Goal: Book appointment/travel/reservation

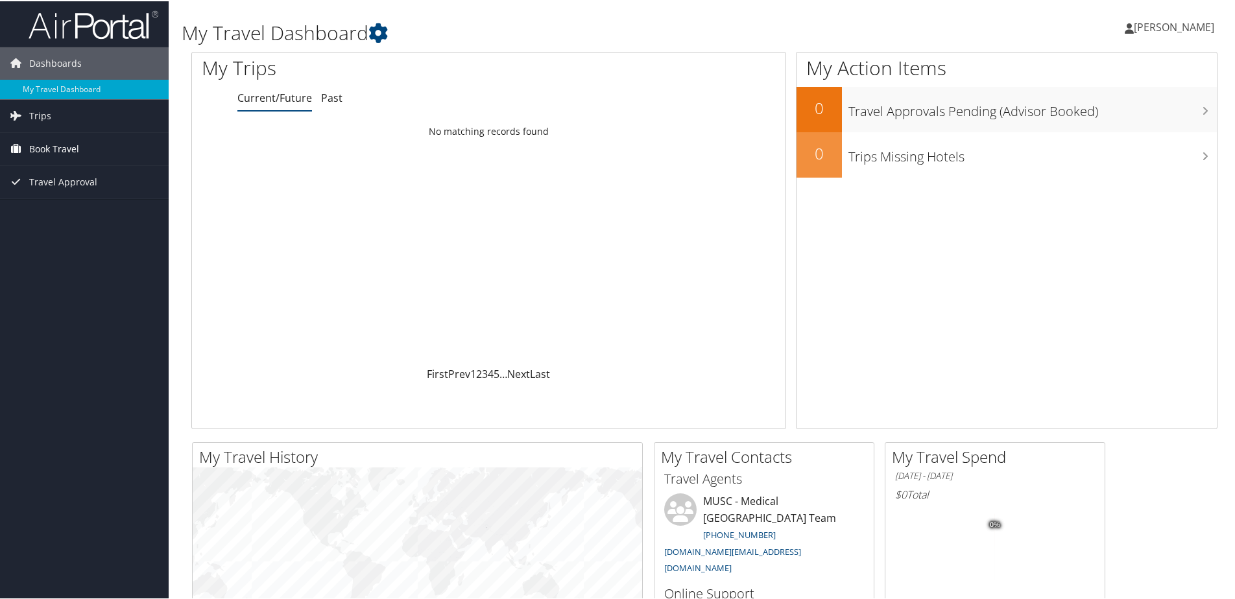
click at [34, 149] on span "Book Travel" at bounding box center [54, 148] width 50 height 32
click at [62, 136] on span "Book Travel" at bounding box center [54, 148] width 50 height 32
click at [58, 142] on span "Book Travel" at bounding box center [54, 148] width 50 height 32
click at [56, 173] on link "Agent Booking Request" at bounding box center [84, 173] width 169 height 19
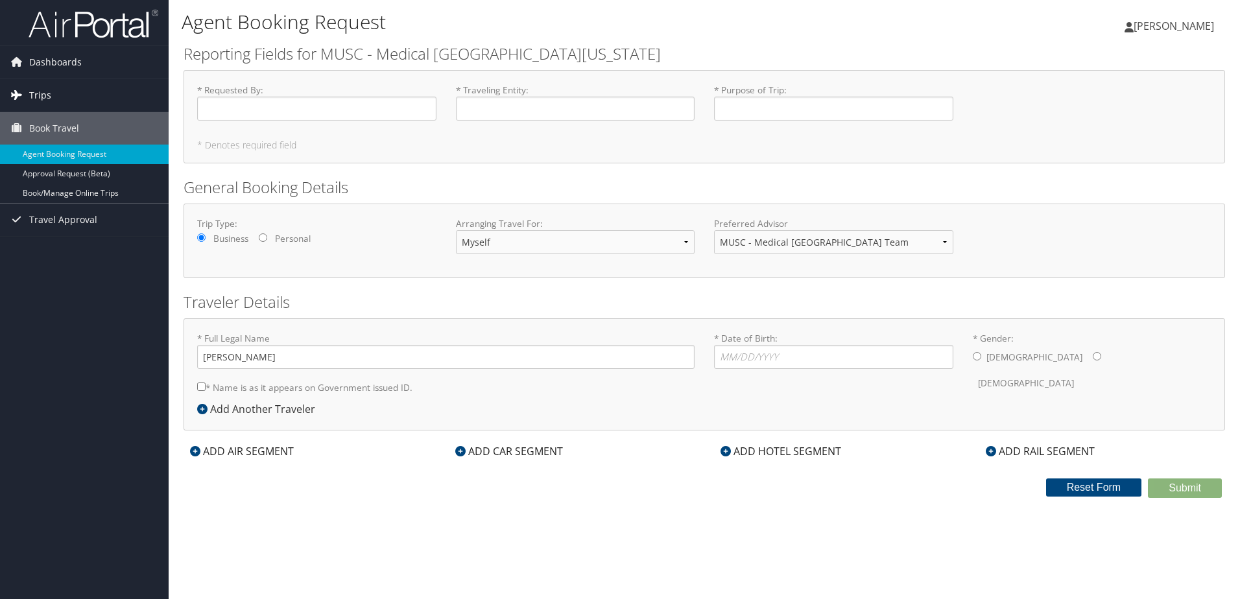
click at [43, 89] on span "Trips" at bounding box center [40, 95] width 22 height 32
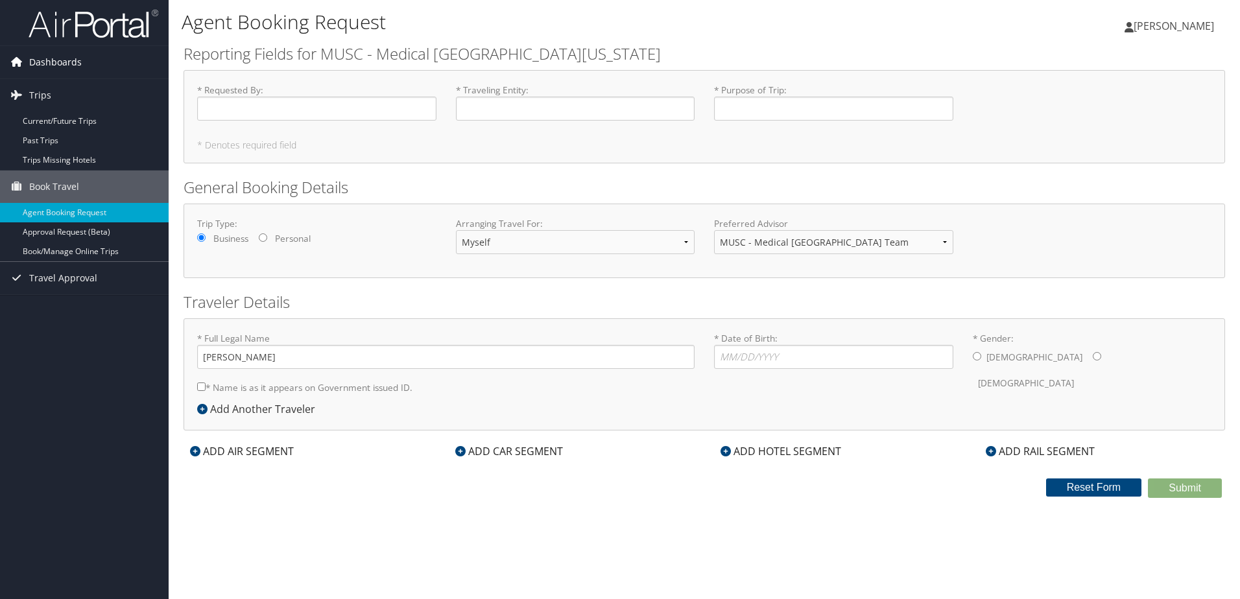
click at [62, 60] on span "Dashboards" at bounding box center [55, 62] width 53 height 32
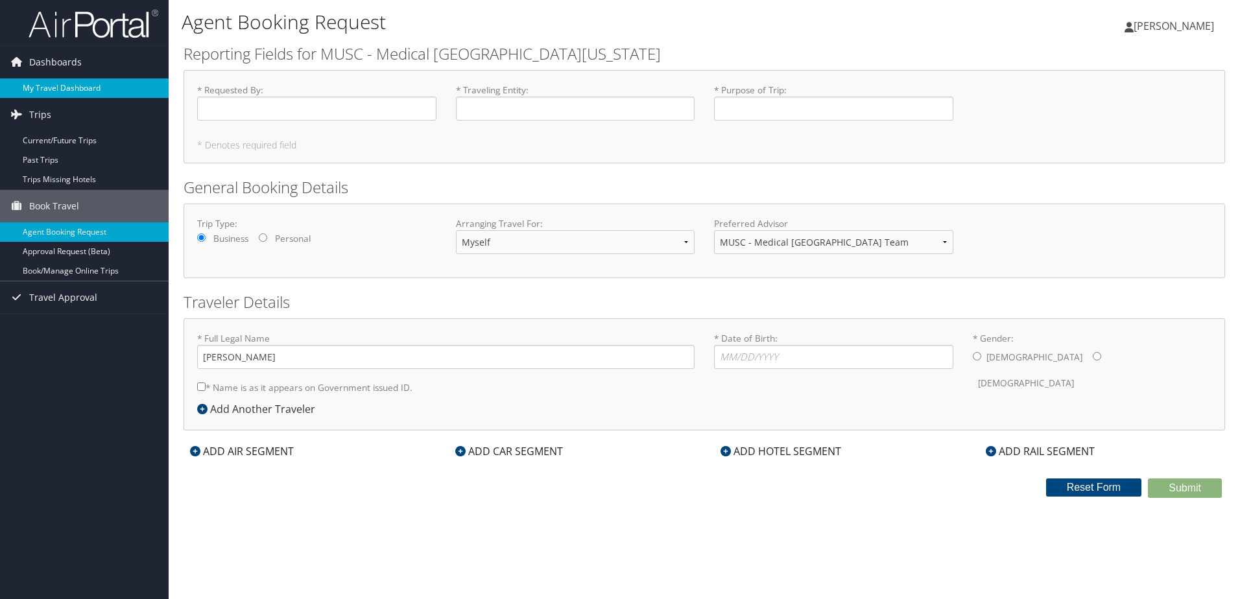
click at [52, 89] on link "My Travel Dashboard" at bounding box center [84, 87] width 169 height 19
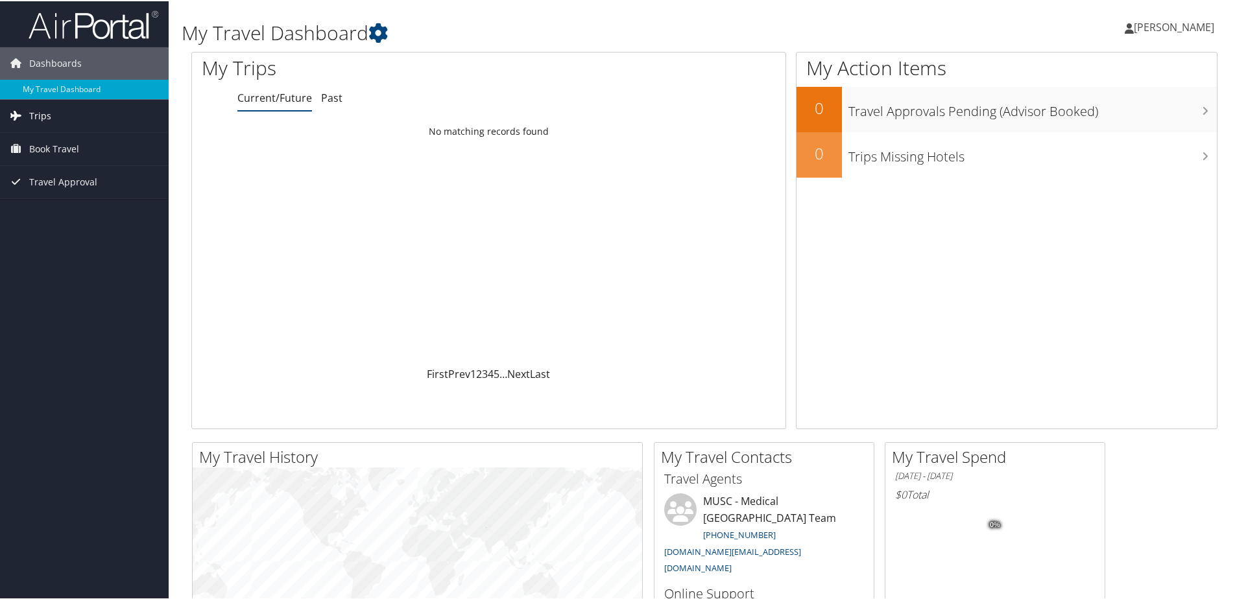
click at [43, 112] on span "Trips" at bounding box center [40, 115] width 22 height 32
click at [43, 210] on span "Book Travel" at bounding box center [54, 206] width 50 height 32
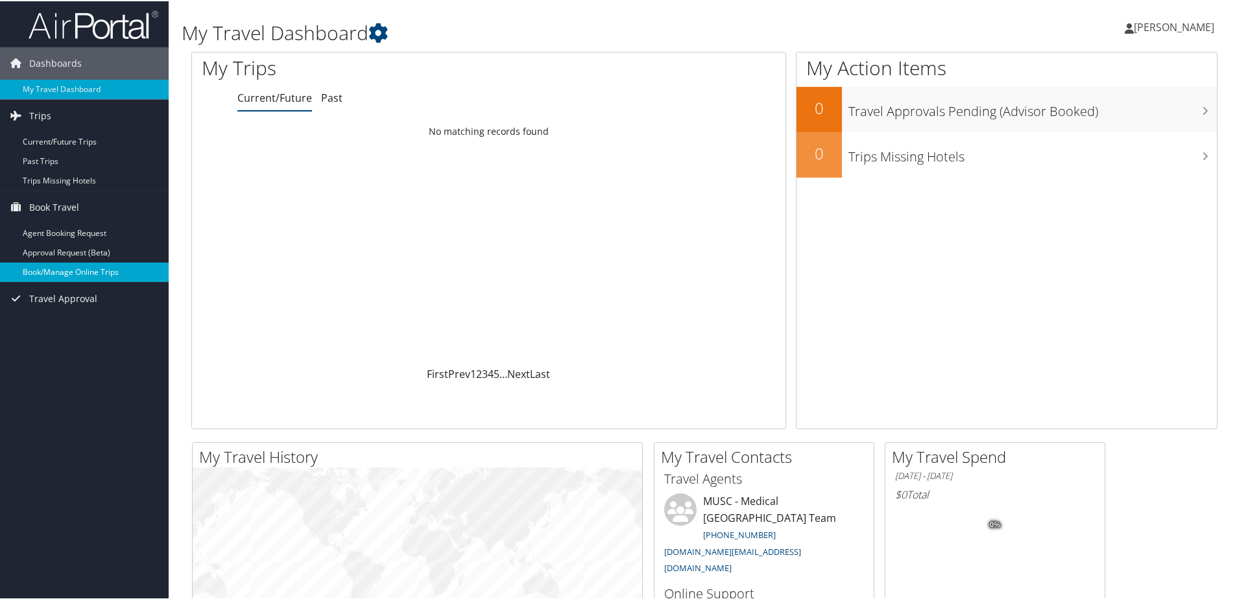
click at [30, 272] on link "Book/Manage Online Trips" at bounding box center [84, 270] width 169 height 19
